Goal: Task Accomplishment & Management: Use online tool/utility

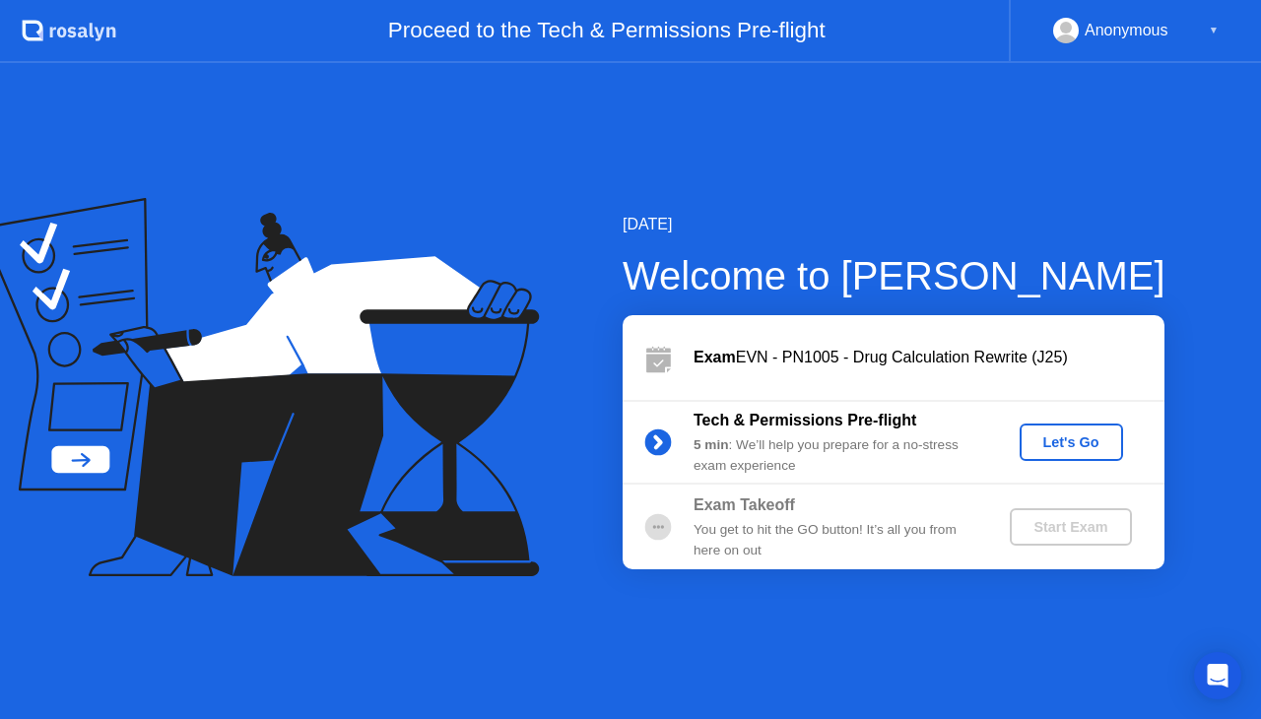
click at [1050, 435] on div "Let's Go" at bounding box center [1072, 443] width 88 height 16
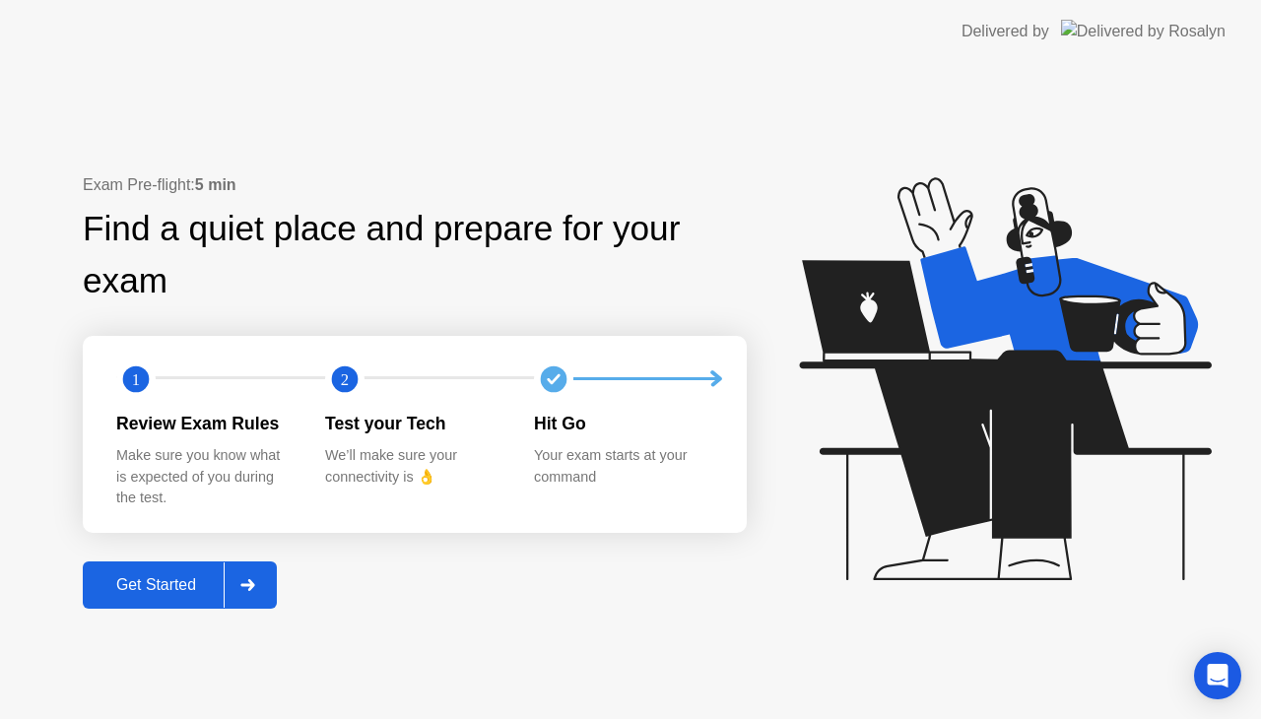
click at [266, 568] on div at bounding box center [247, 585] width 47 height 45
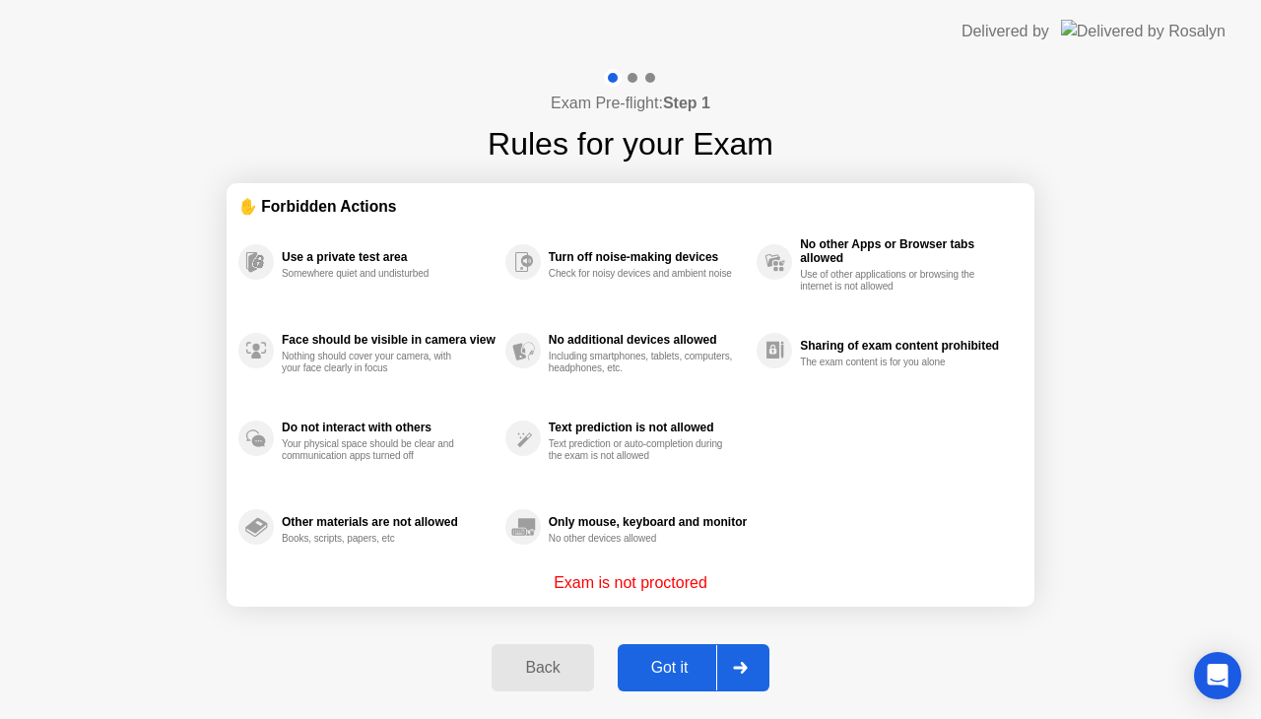
click at [749, 645] on div at bounding box center [739, 667] width 47 height 45
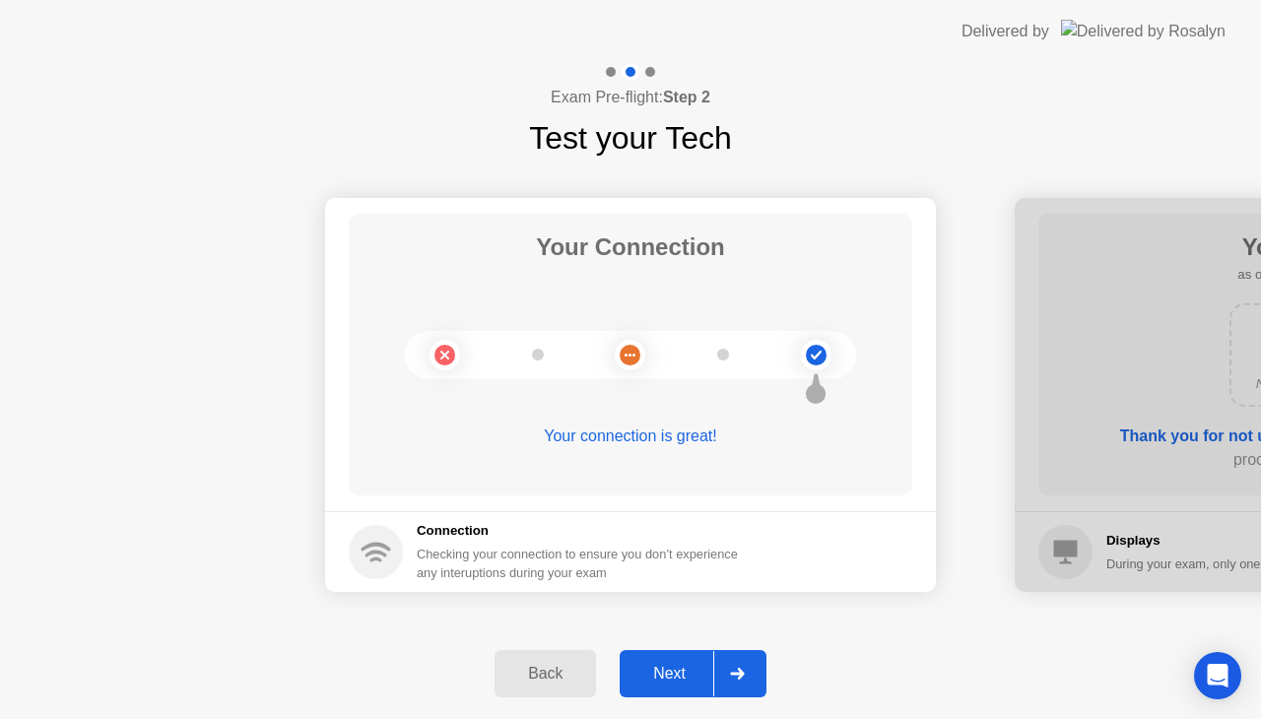
click at [721, 670] on div at bounding box center [736, 673] width 47 height 45
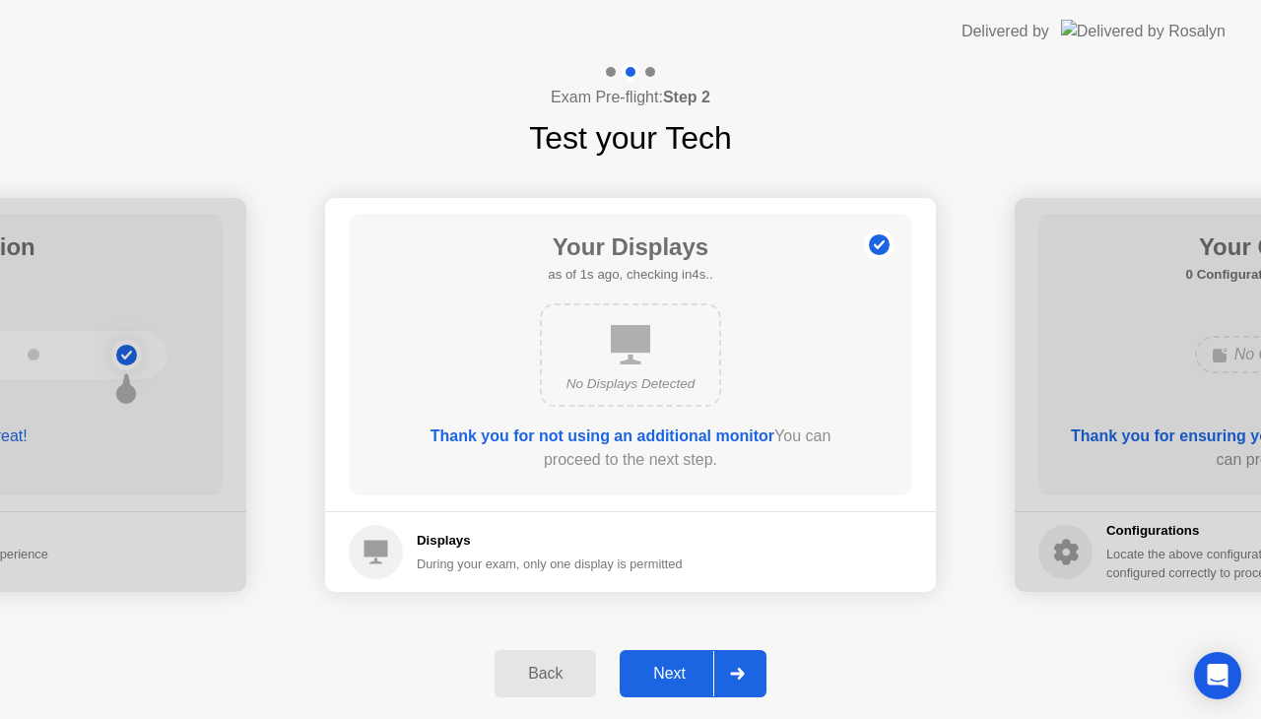
click at [721, 670] on div at bounding box center [736, 673] width 47 height 45
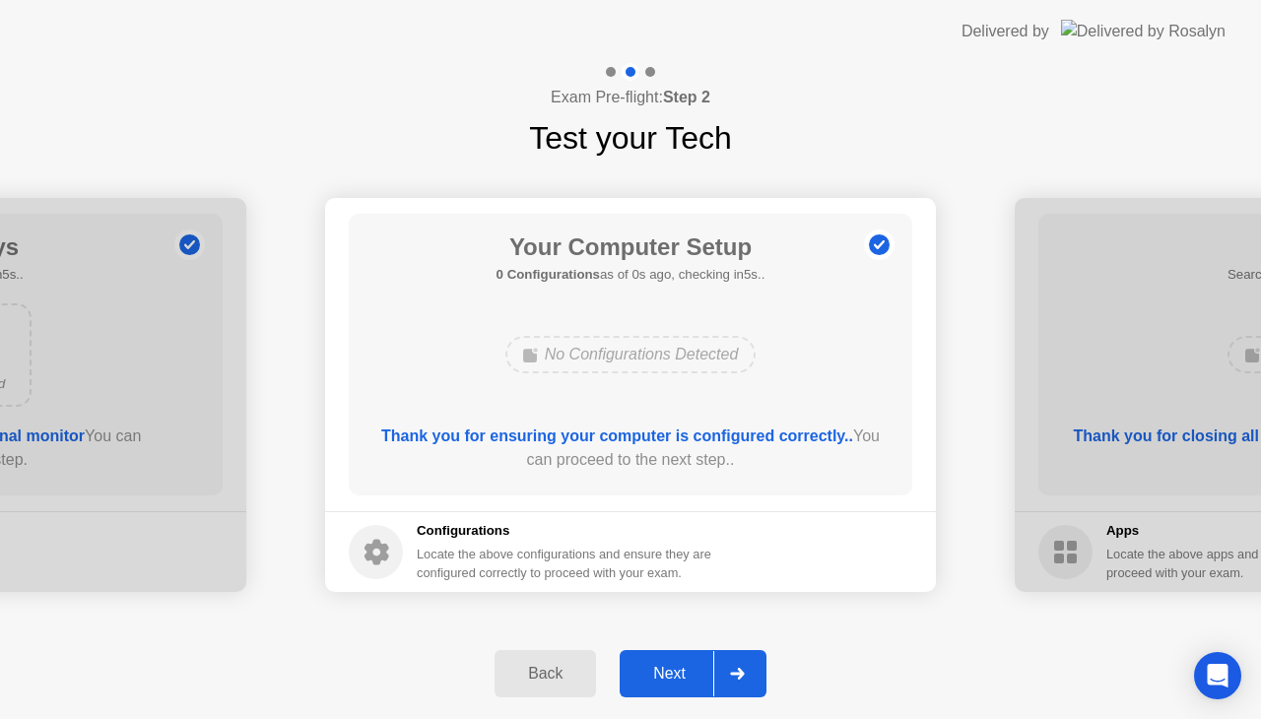
click at [721, 670] on div at bounding box center [736, 673] width 47 height 45
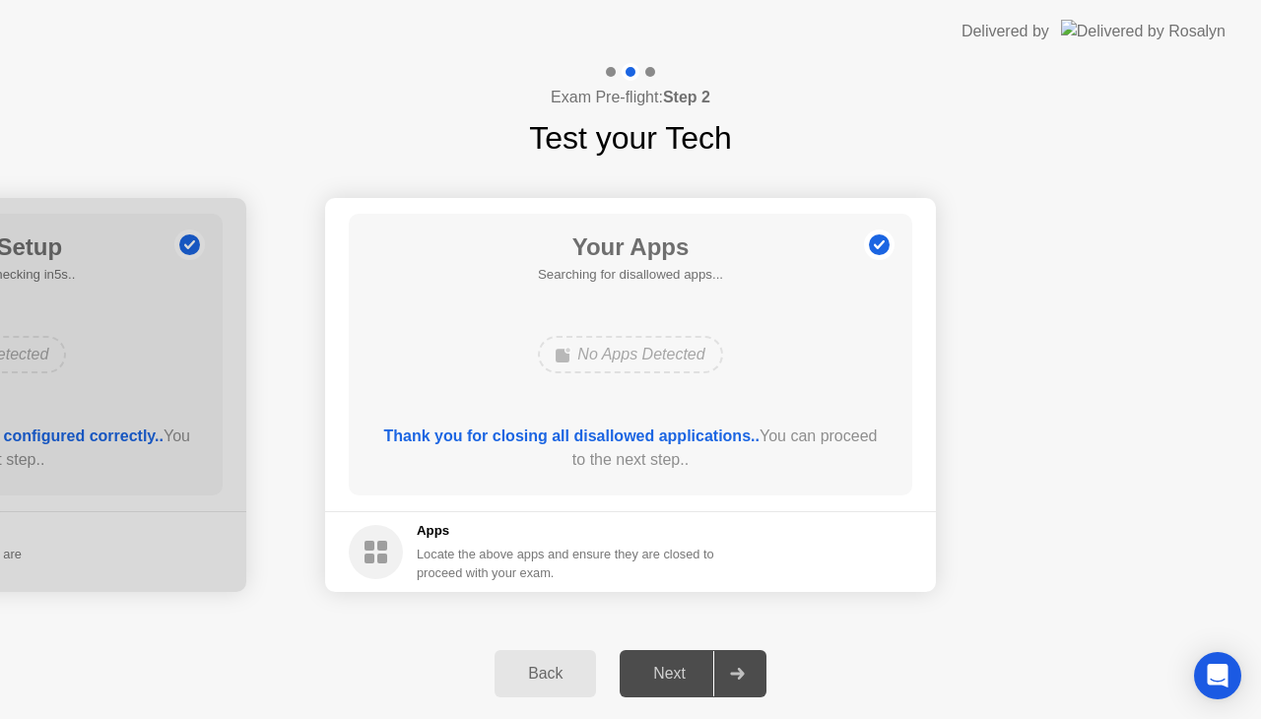
click at [721, 670] on div at bounding box center [736, 673] width 47 height 45
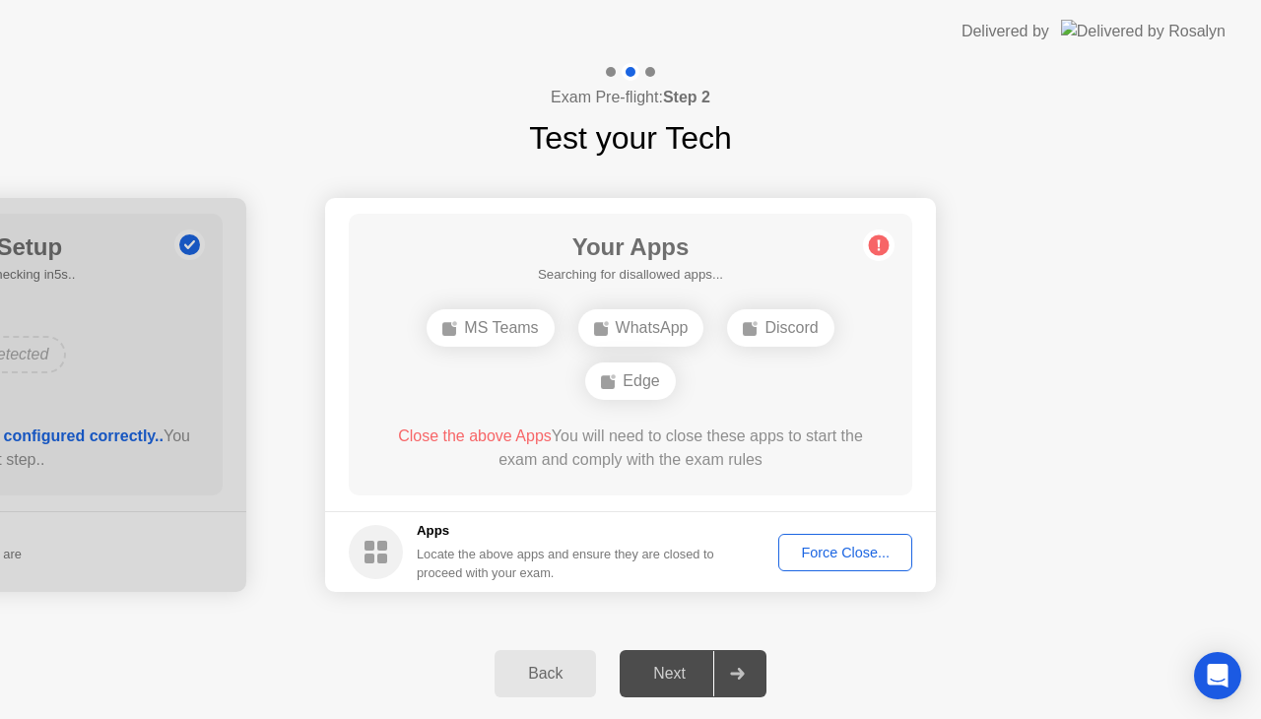
click at [851, 568] on button "Force Close..." at bounding box center [845, 552] width 134 height 37
click at [843, 537] on button "Force Close..." at bounding box center [845, 552] width 134 height 37
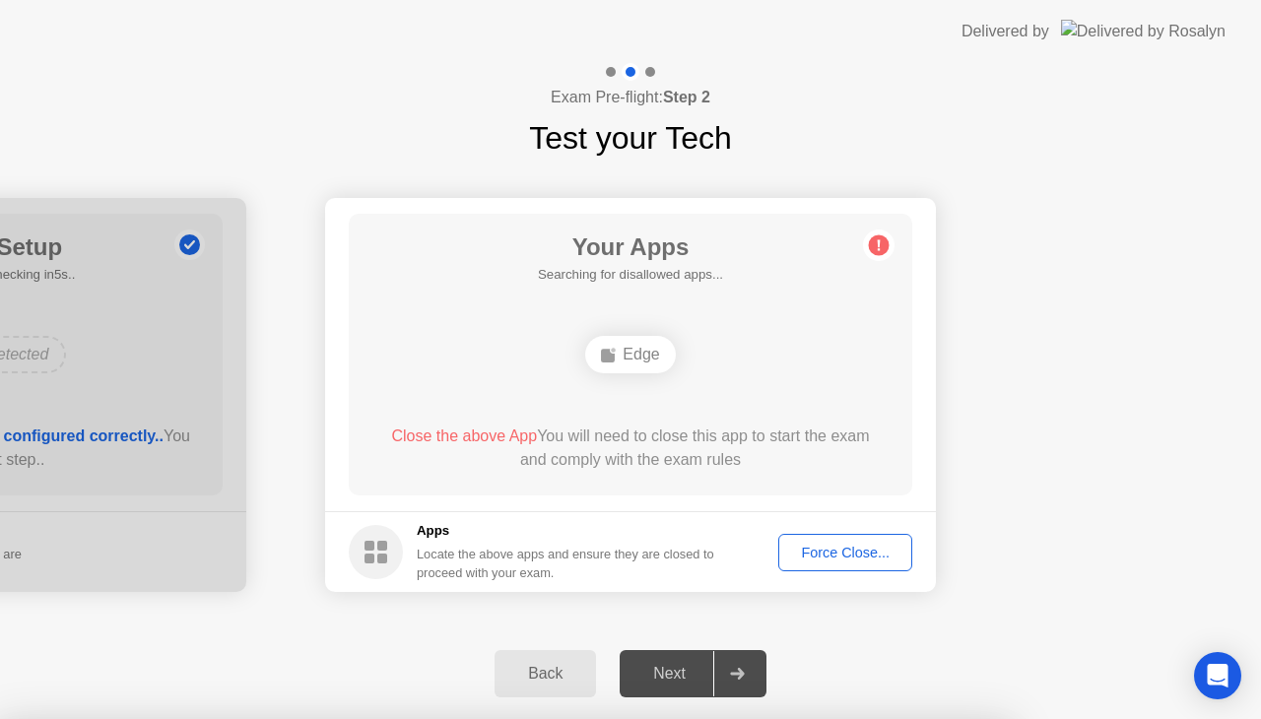
click at [704, 467] on div "Close the above App You will need to close this app to start the exam and compl…" at bounding box center [630, 448] width 507 height 47
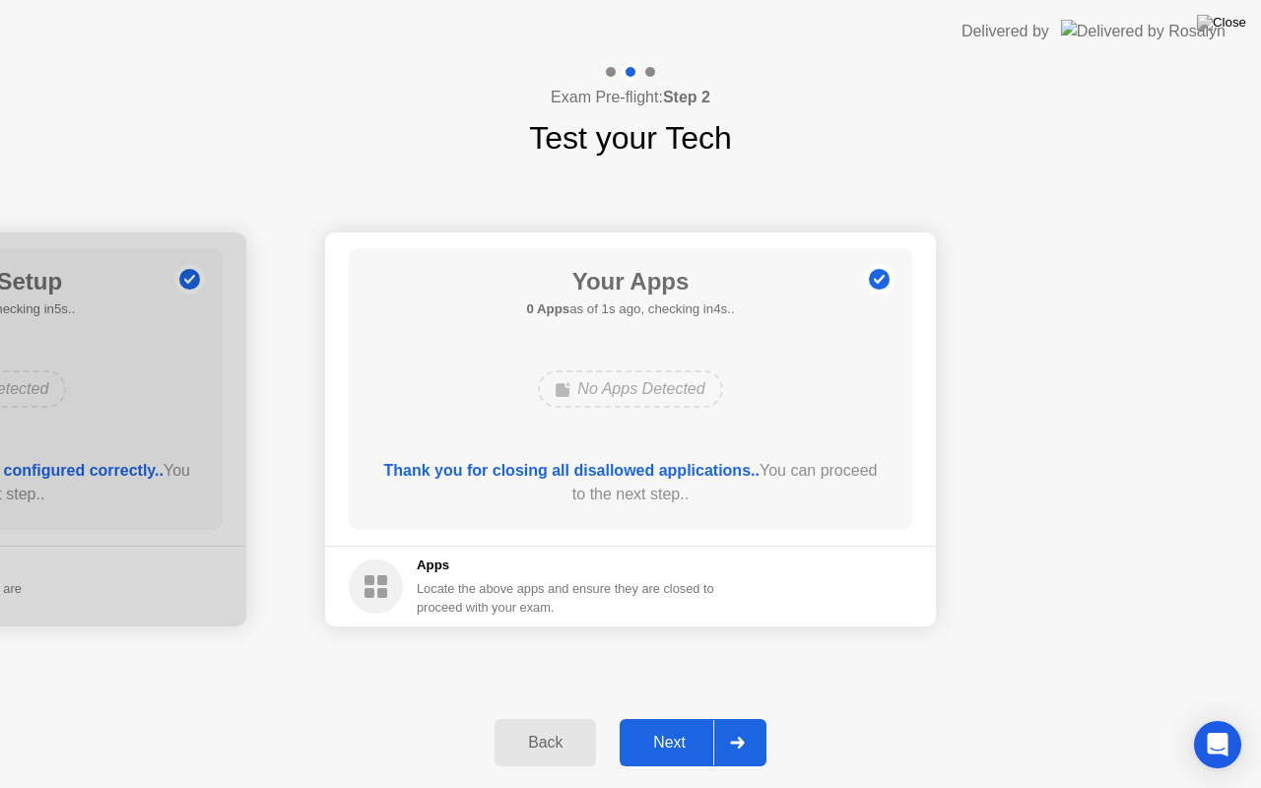
click at [702, 718] on button "Next" at bounding box center [693, 742] width 147 height 47
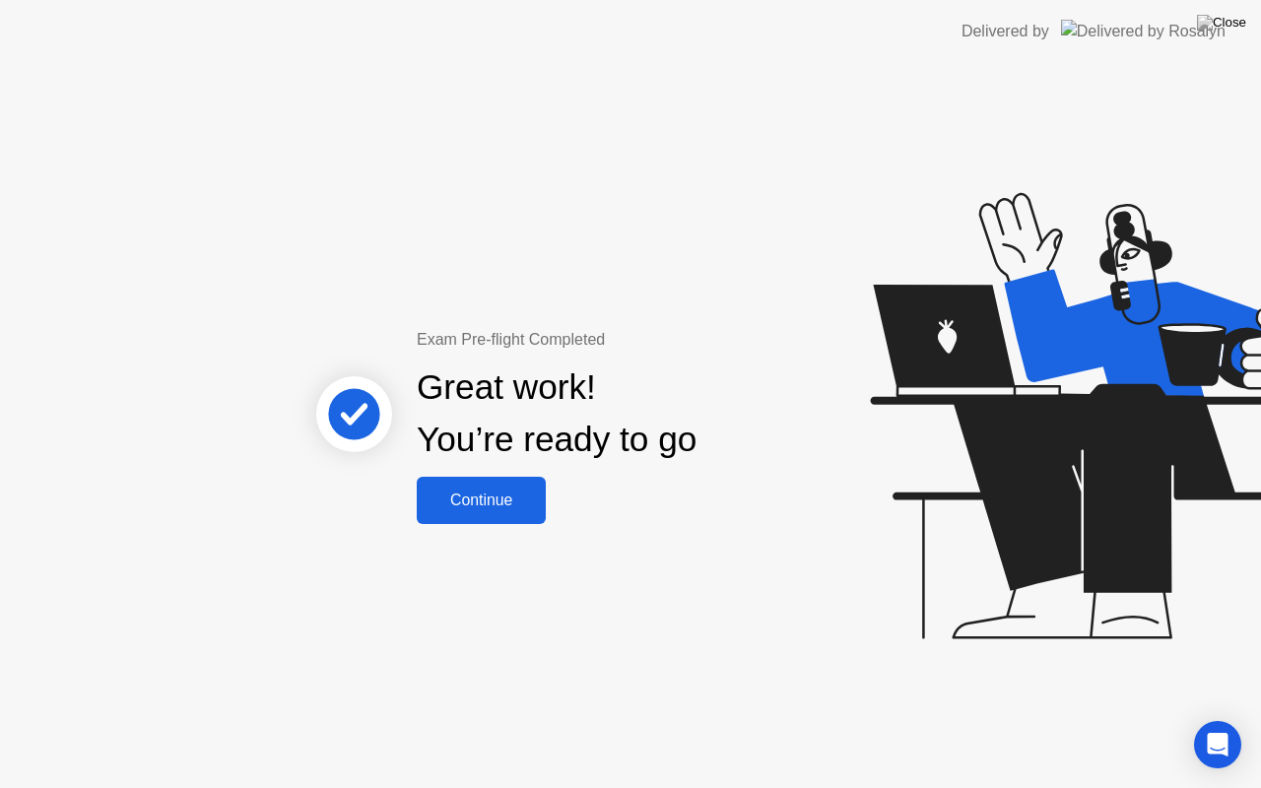
click at [520, 485] on button "Continue" at bounding box center [481, 500] width 129 height 47
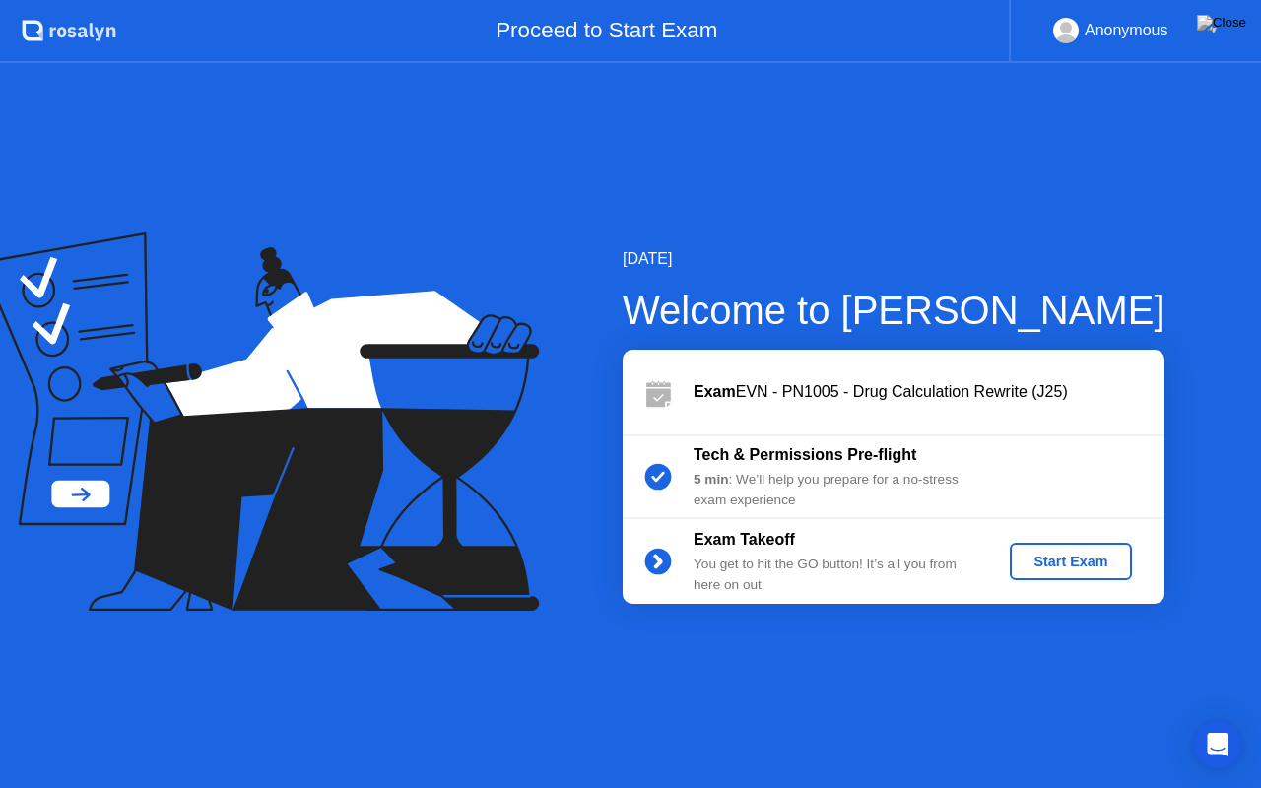
click at [1034, 555] on div "Start Exam" at bounding box center [1070, 562] width 105 height 16
